Goal: Task Accomplishment & Management: Manage account settings

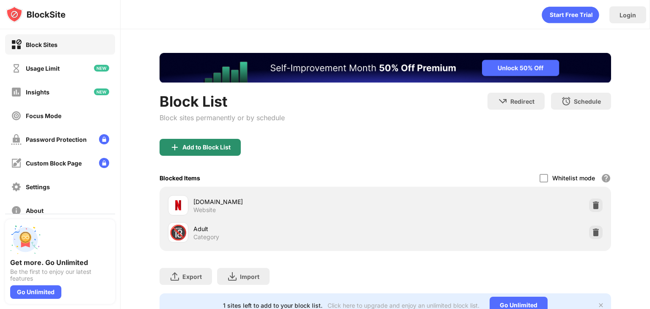
click at [206, 146] on div "Add to Block List" at bounding box center [206, 147] width 48 height 7
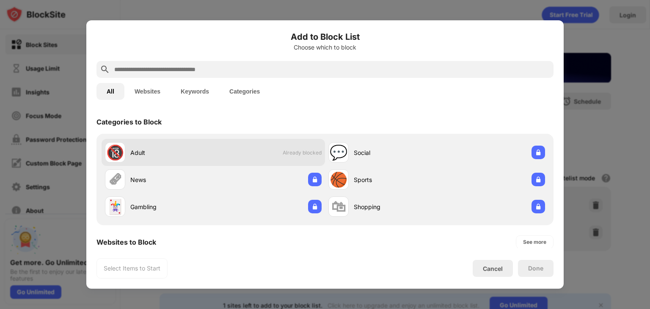
scroll to position [113, 0]
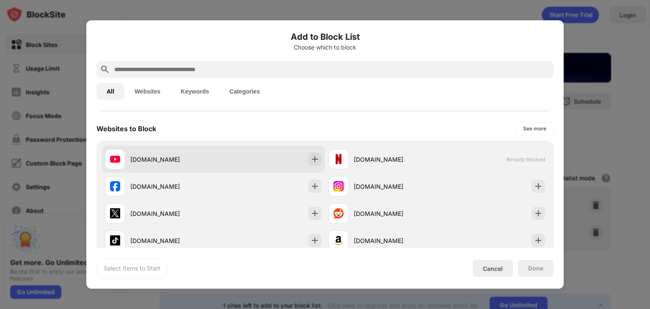
click at [312, 166] on div "youtube.com" at bounding box center [213, 159] width 223 height 27
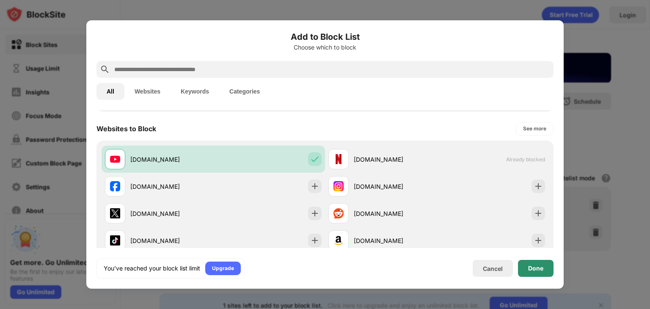
click at [529, 267] on div "Done" at bounding box center [535, 268] width 15 height 7
